Goal: Task Accomplishment & Management: Manage account settings

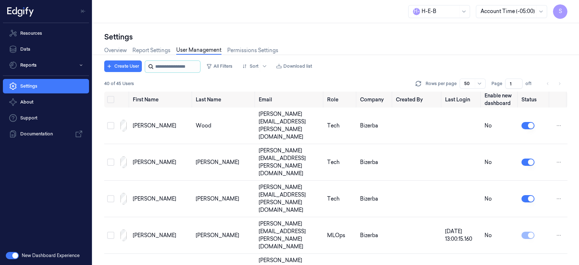
click at [163, 68] on input "string" at bounding box center [176, 67] width 43 height 12
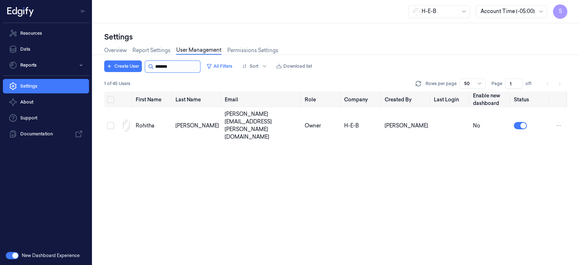
click at [181, 66] on input "string" at bounding box center [176, 67] width 43 height 12
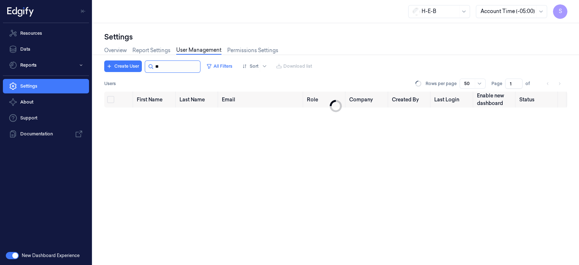
type input "*"
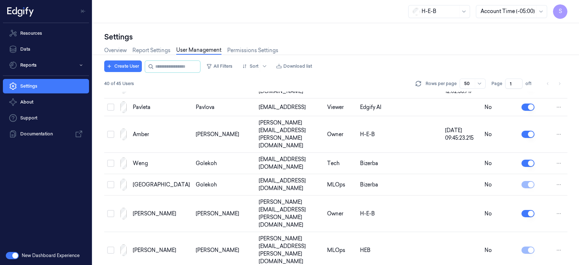
scroll to position [634, 0]
